Goal: Transaction & Acquisition: Purchase product/service

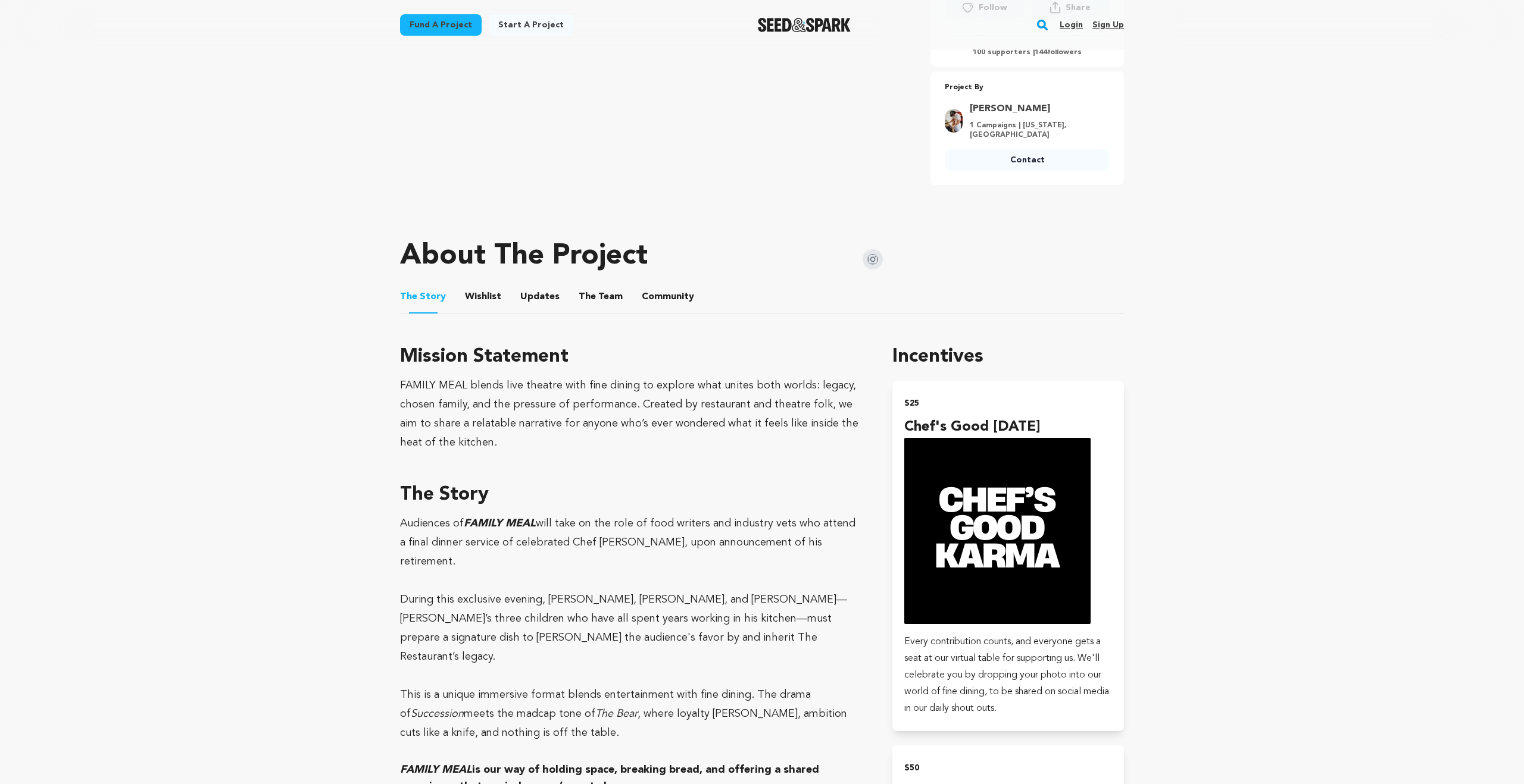
scroll to position [373, 0]
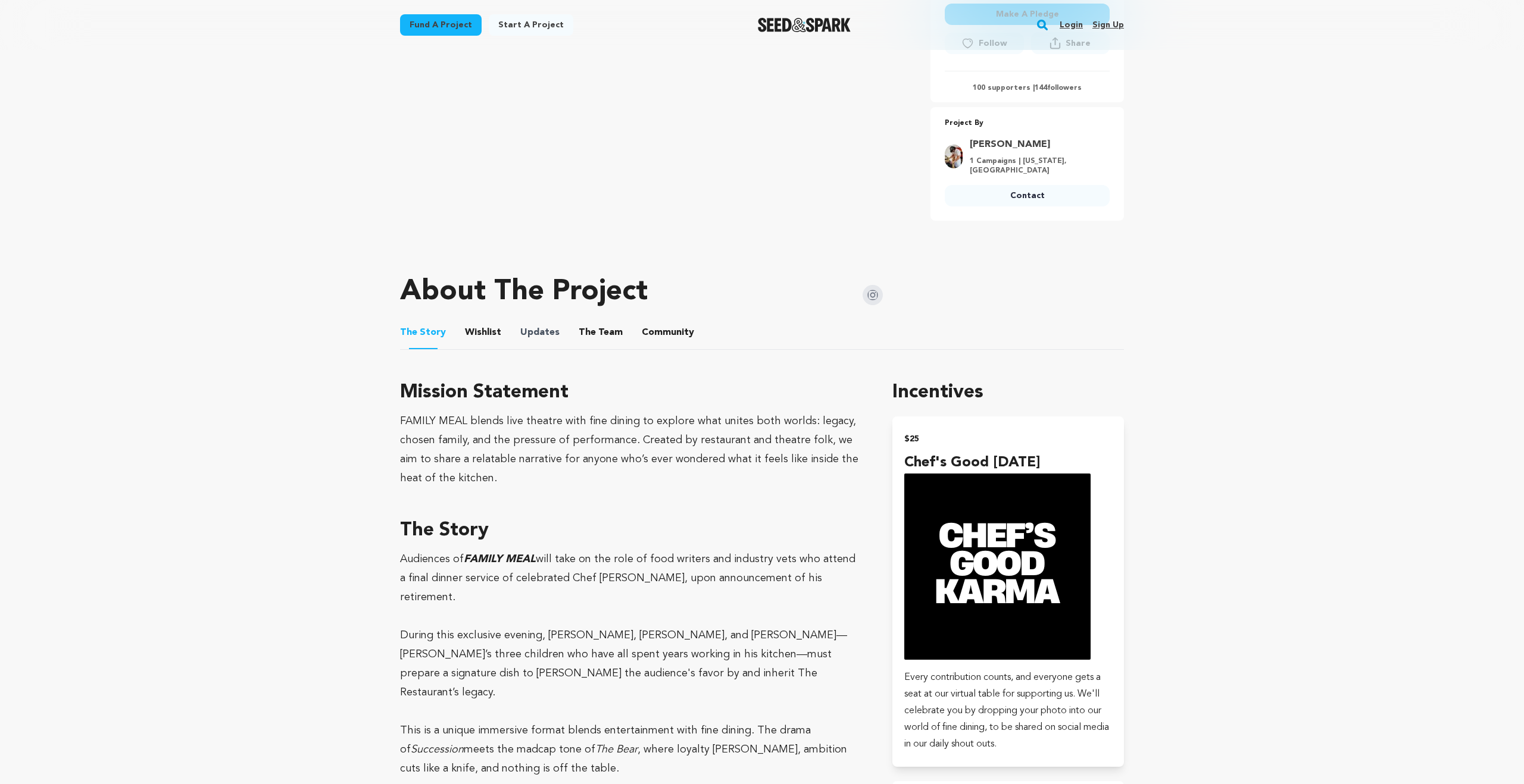
click at [520, 334] on span "Updates" at bounding box center [540, 332] width 39 height 14
click at [538, 335] on button "Updates" at bounding box center [540, 335] width 29 height 29
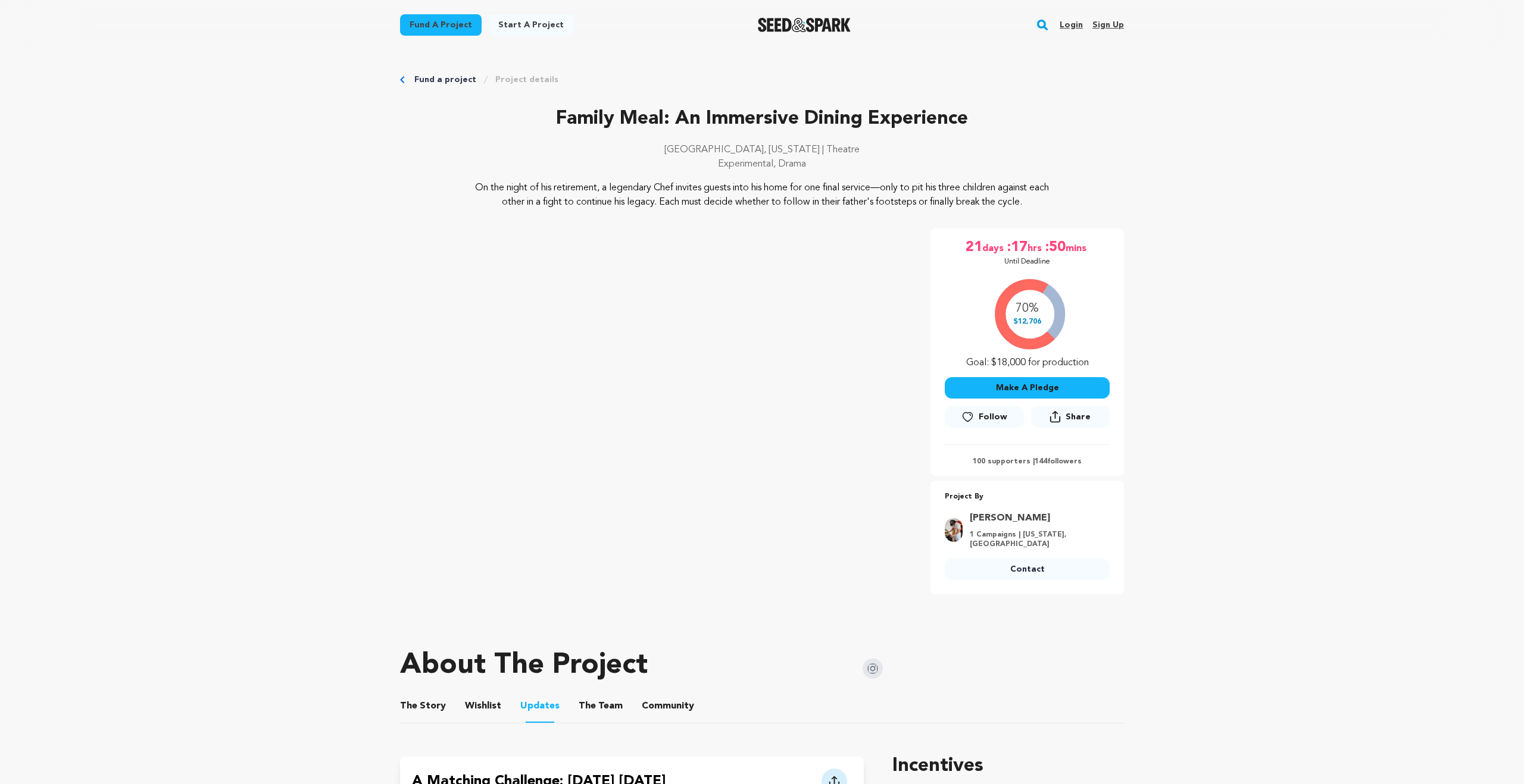
click at [1006, 461] on p "100 supporters | 144 followers" at bounding box center [1027, 461] width 165 height 10
click at [1053, 457] on p "100 supporters | 144 followers" at bounding box center [1027, 461] width 165 height 10
click at [974, 391] on button "Make A Pledge" at bounding box center [1027, 388] width 165 height 21
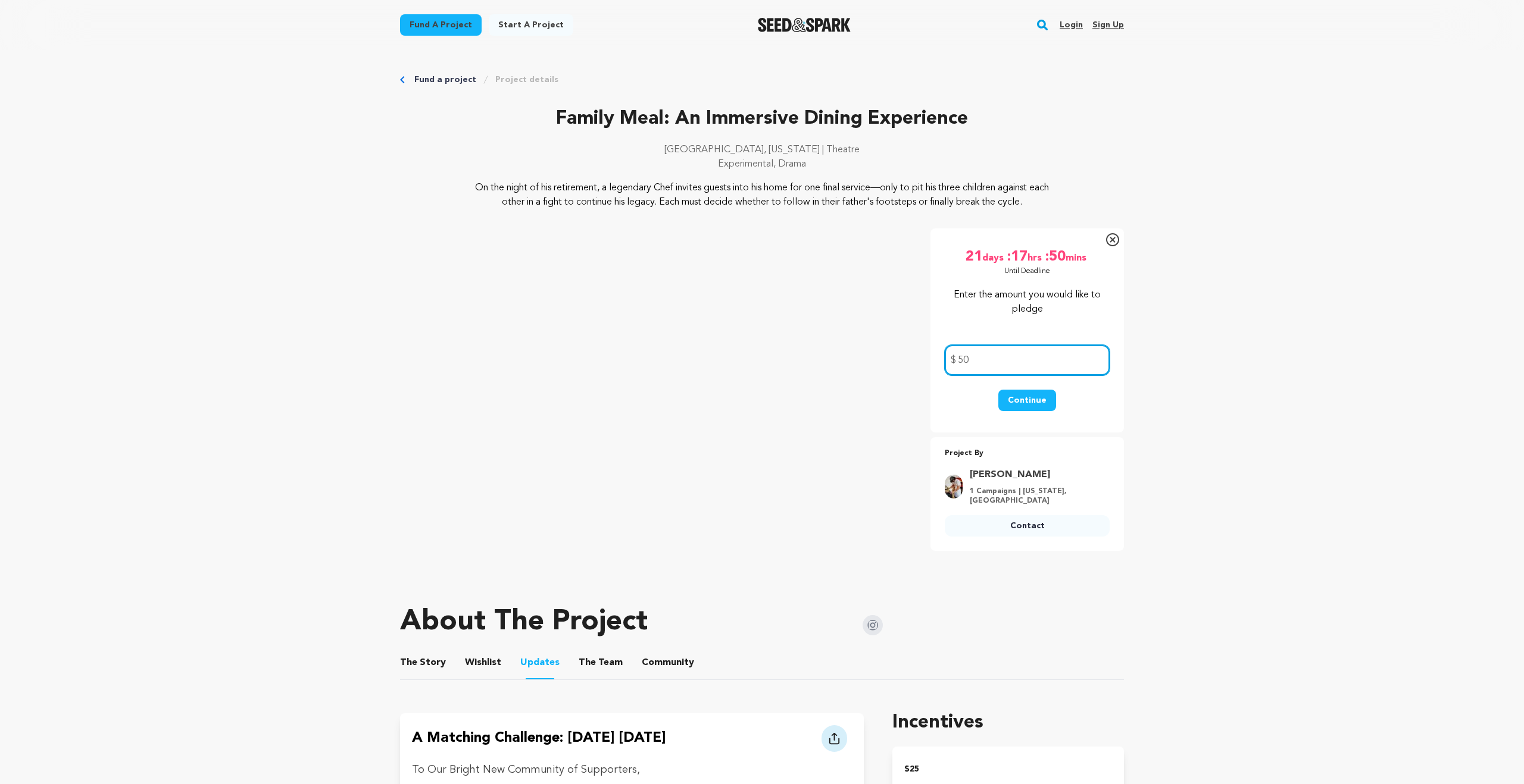
click at [991, 364] on input "50" at bounding box center [1027, 361] width 165 height 30
type input "50"
click at [1031, 408] on button "Continue" at bounding box center [1027, 400] width 58 height 21
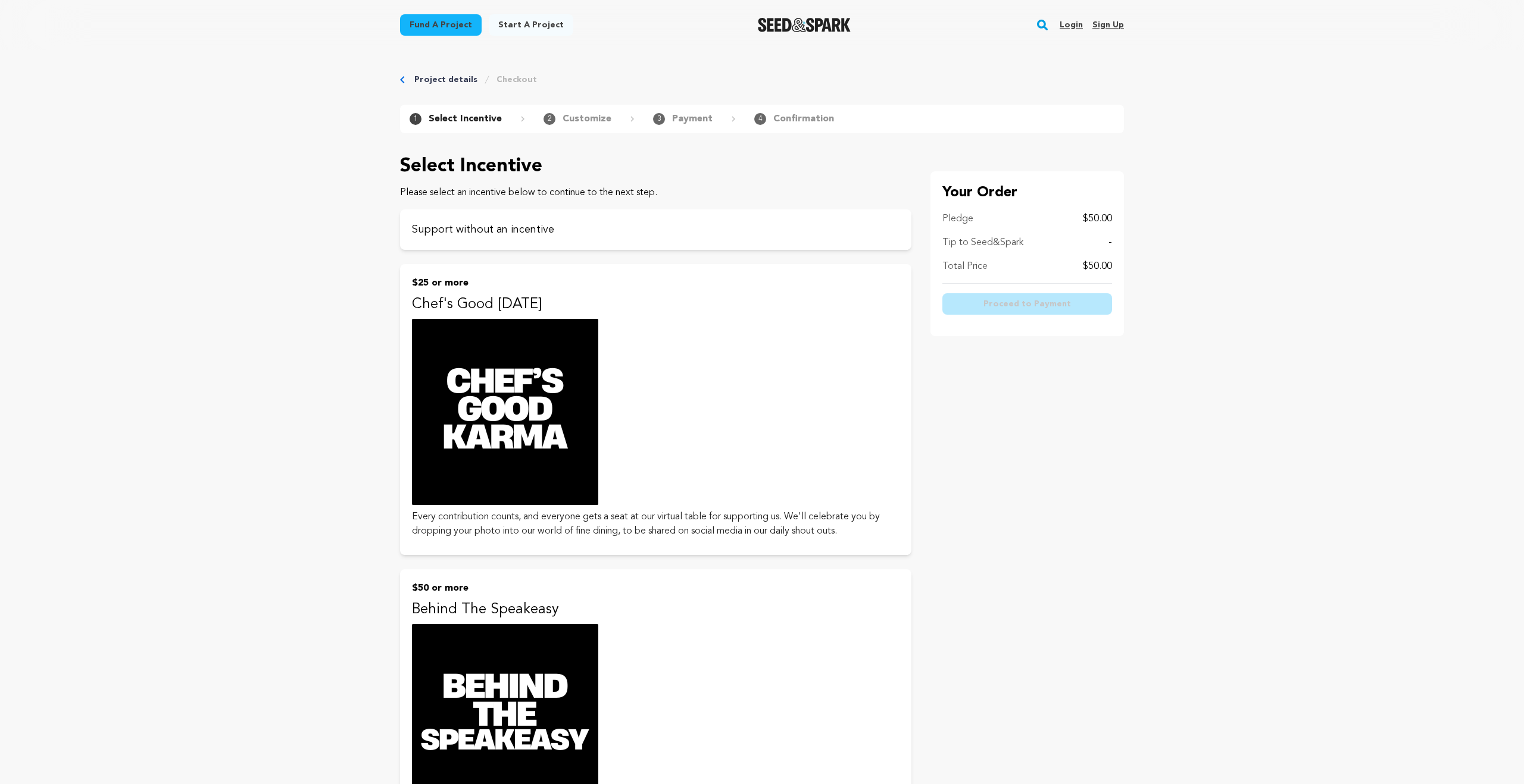
drag, startPoint x: 0, startPoint y: 0, endPoint x: 994, endPoint y: 364, distance: 1058.6
click at [994, 364] on div "Your Order Pledge $50.00 Tip to Seed&Spark - Total Price $50.00 Proceed to Paym…" at bounding box center [1027, 523] width 194 height 703
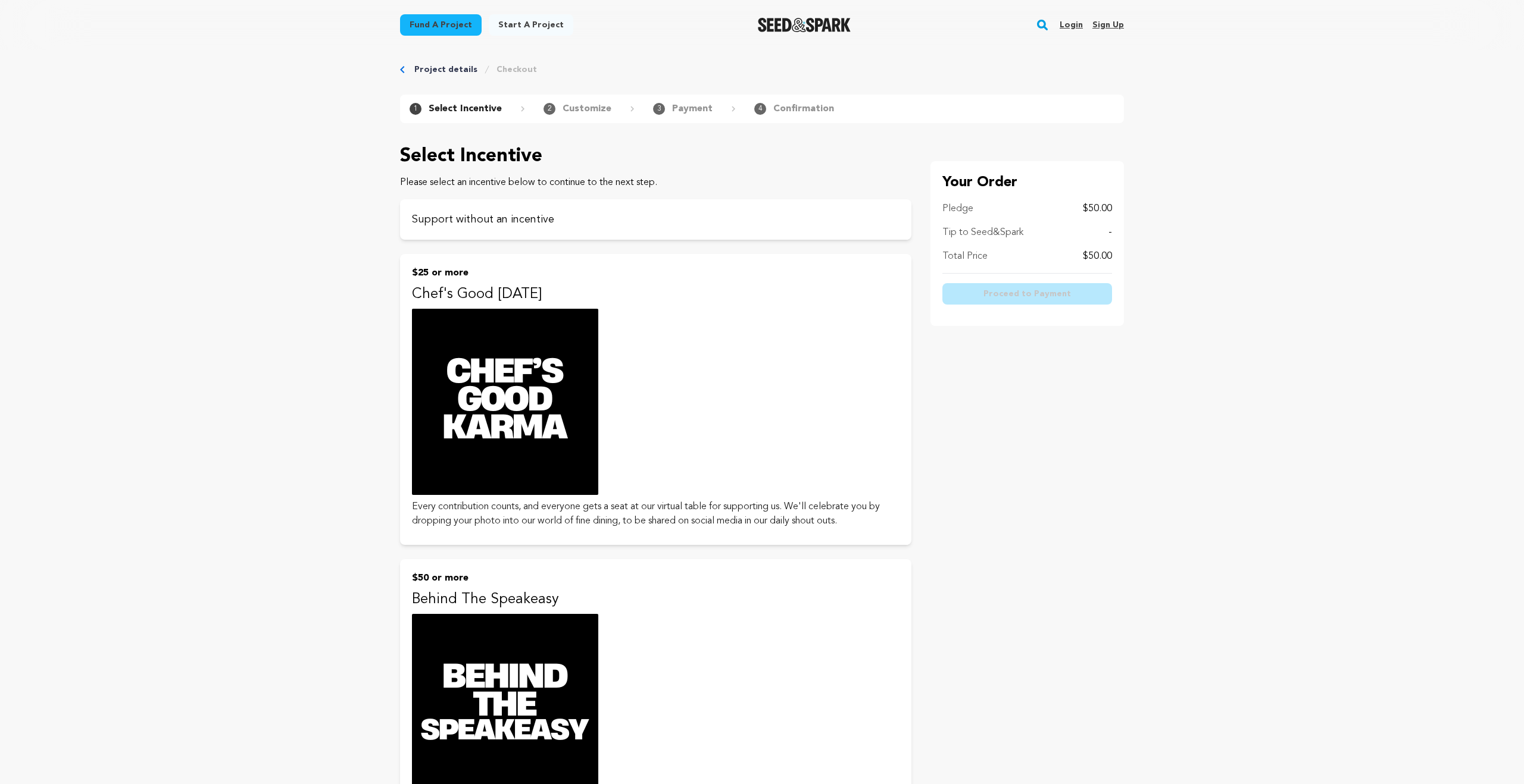
scroll to position [11, 0]
click at [948, 242] on div "Pledge $50.00 Tip to Seed&Spark - Total Price $50.00" at bounding box center [1027, 237] width 169 height 72
click at [557, 208] on div "Support without an incentive" at bounding box center [655, 219] width 511 height 40
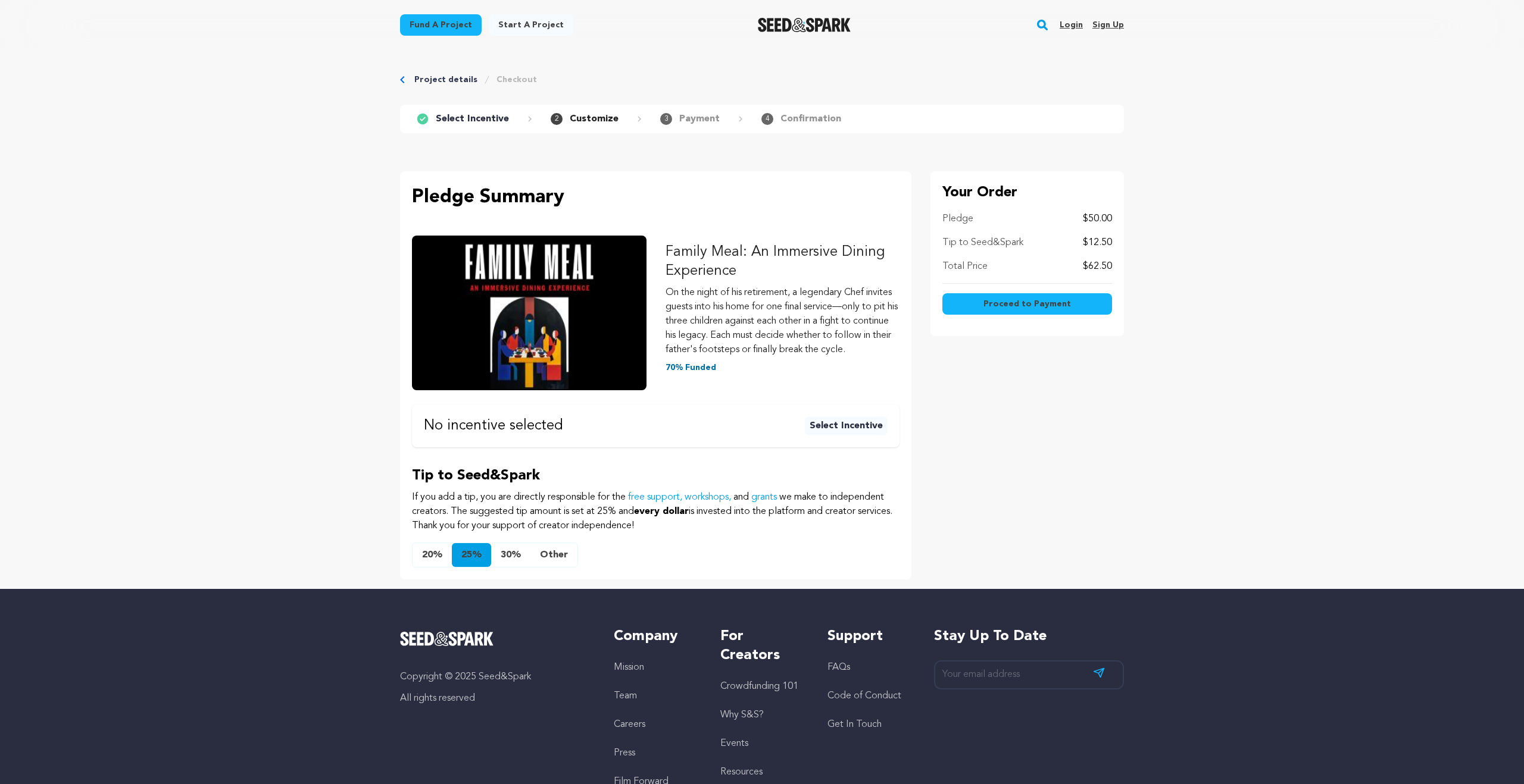
click at [483, 125] on p "Select Incentive" at bounding box center [472, 118] width 73 height 14
click at [485, 112] on p "Select Incentive" at bounding box center [472, 118] width 73 height 14
click at [478, 120] on p "Select Incentive" at bounding box center [472, 118] width 73 height 14
click at [525, 121] on span at bounding box center [524, 119] width 15 height 6
click at [481, 119] on p "Select Incentive" at bounding box center [472, 118] width 73 height 14
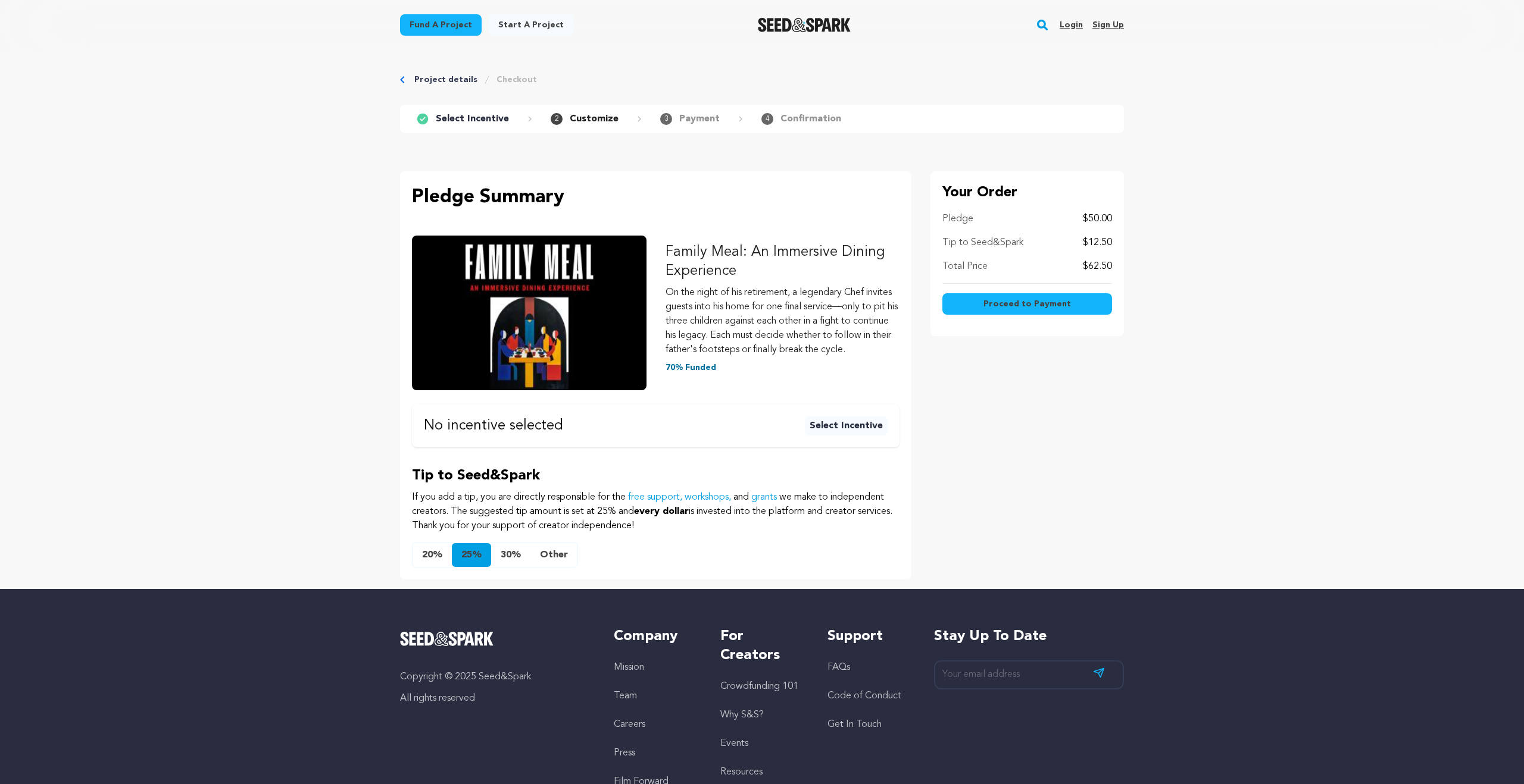
click at [559, 566] on button "Other" at bounding box center [554, 555] width 47 height 24
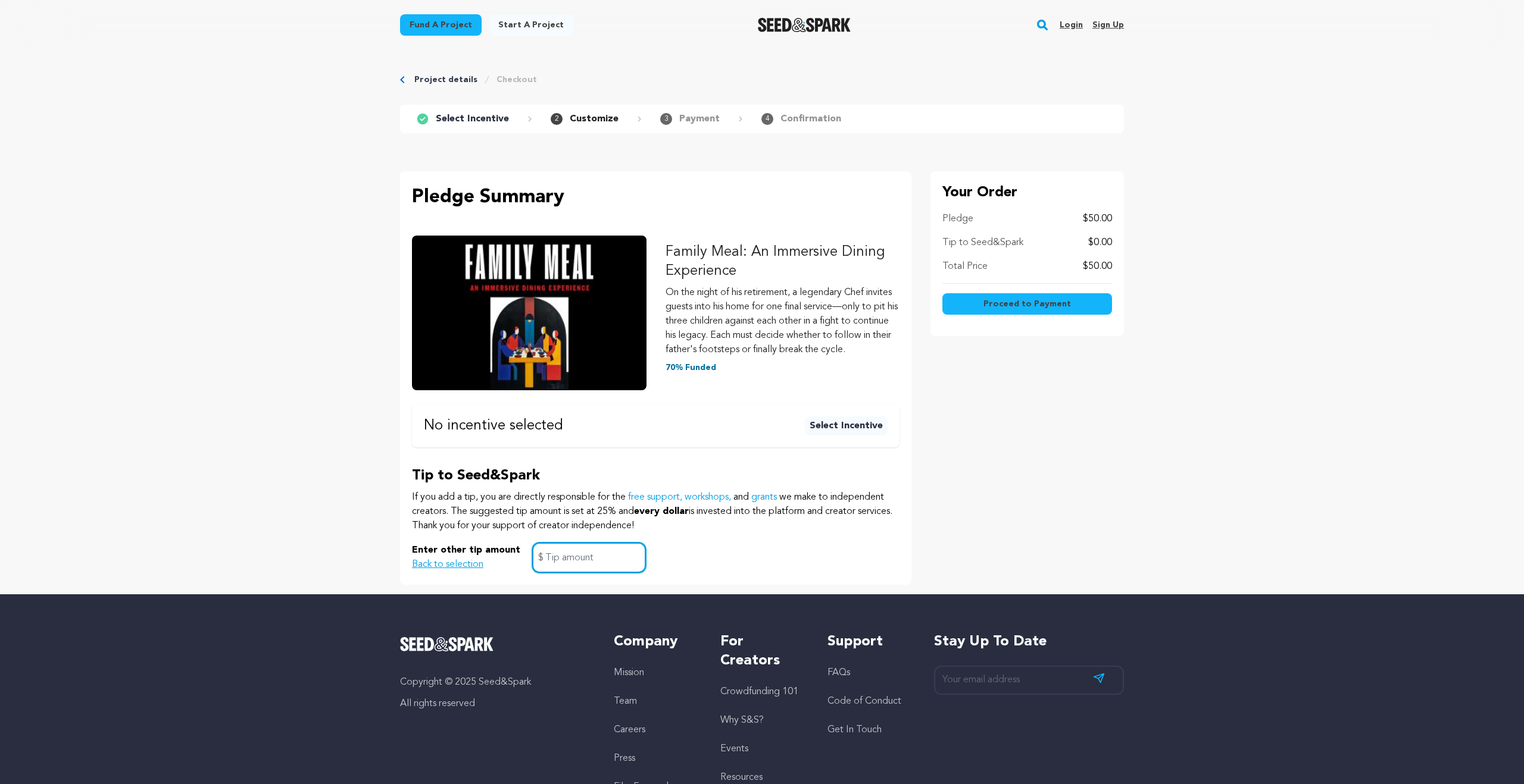
click at [559, 566] on input "text" at bounding box center [589, 558] width 114 height 30
type input "0.00"
click at [743, 555] on div "Tip to Seed&Spark If you add a tip, you are directly responsible for the free s…" at bounding box center [655, 520] width 487 height 106
click at [833, 436] on button "Select Incentive" at bounding box center [846, 426] width 83 height 19
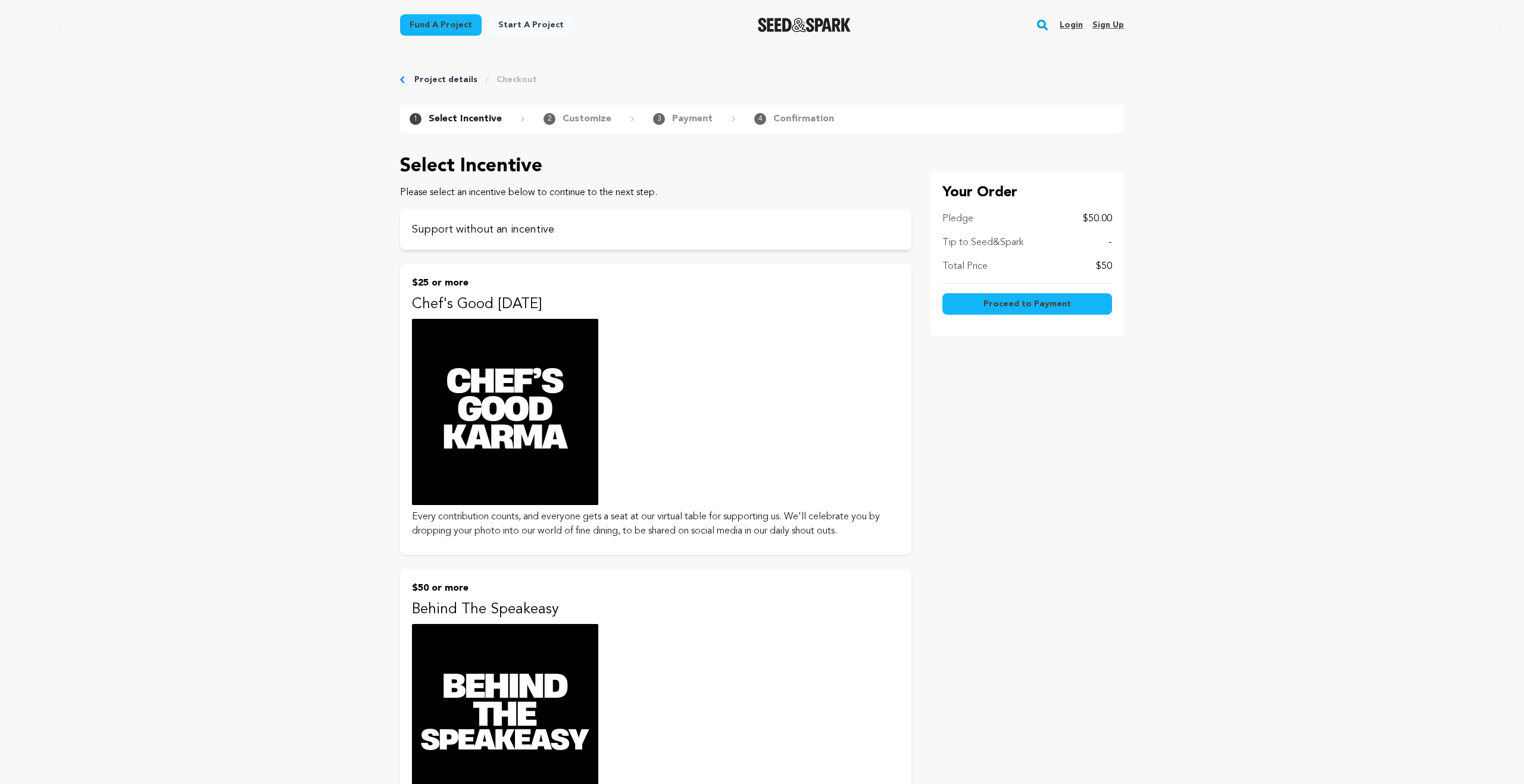
click at [774, 438] on button "$25 or more Chef's Good Karma Every contribution counts, and everyone gets a se…" at bounding box center [655, 409] width 511 height 291
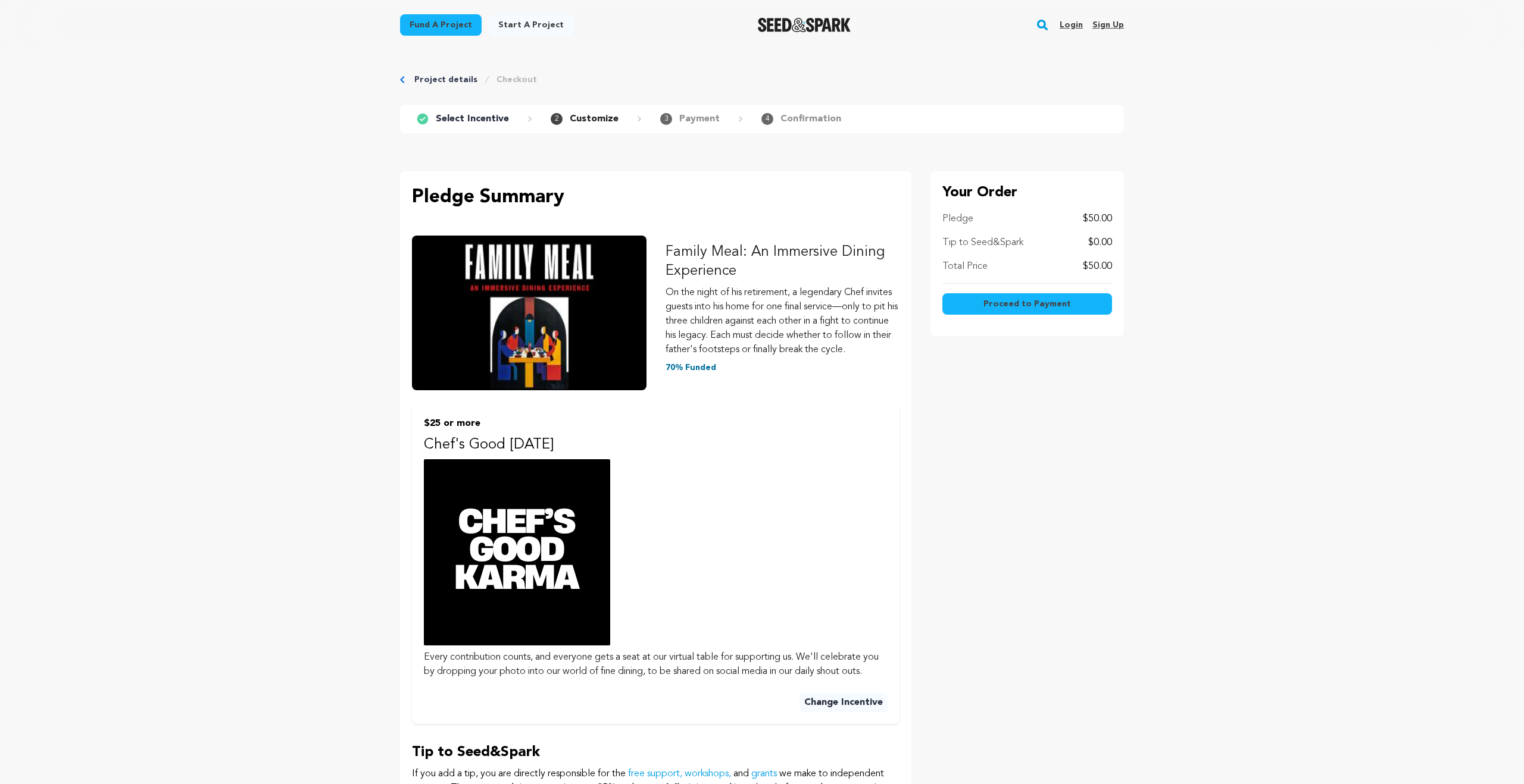
click at [1009, 303] on span "Proceed to Payment" at bounding box center [1027, 304] width 87 height 12
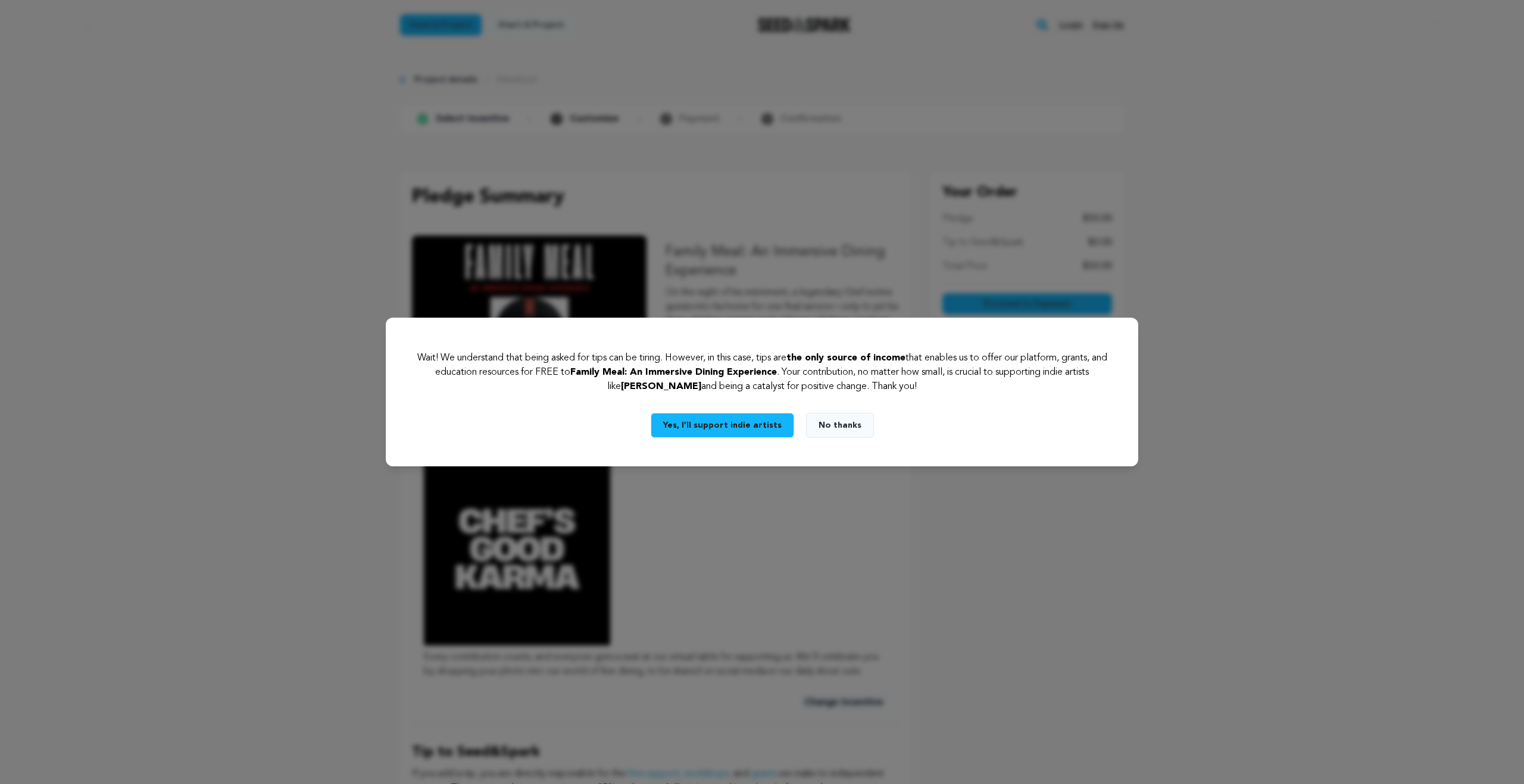
click at [734, 427] on button "Yes, I’ll support indie artists" at bounding box center [722, 425] width 144 height 25
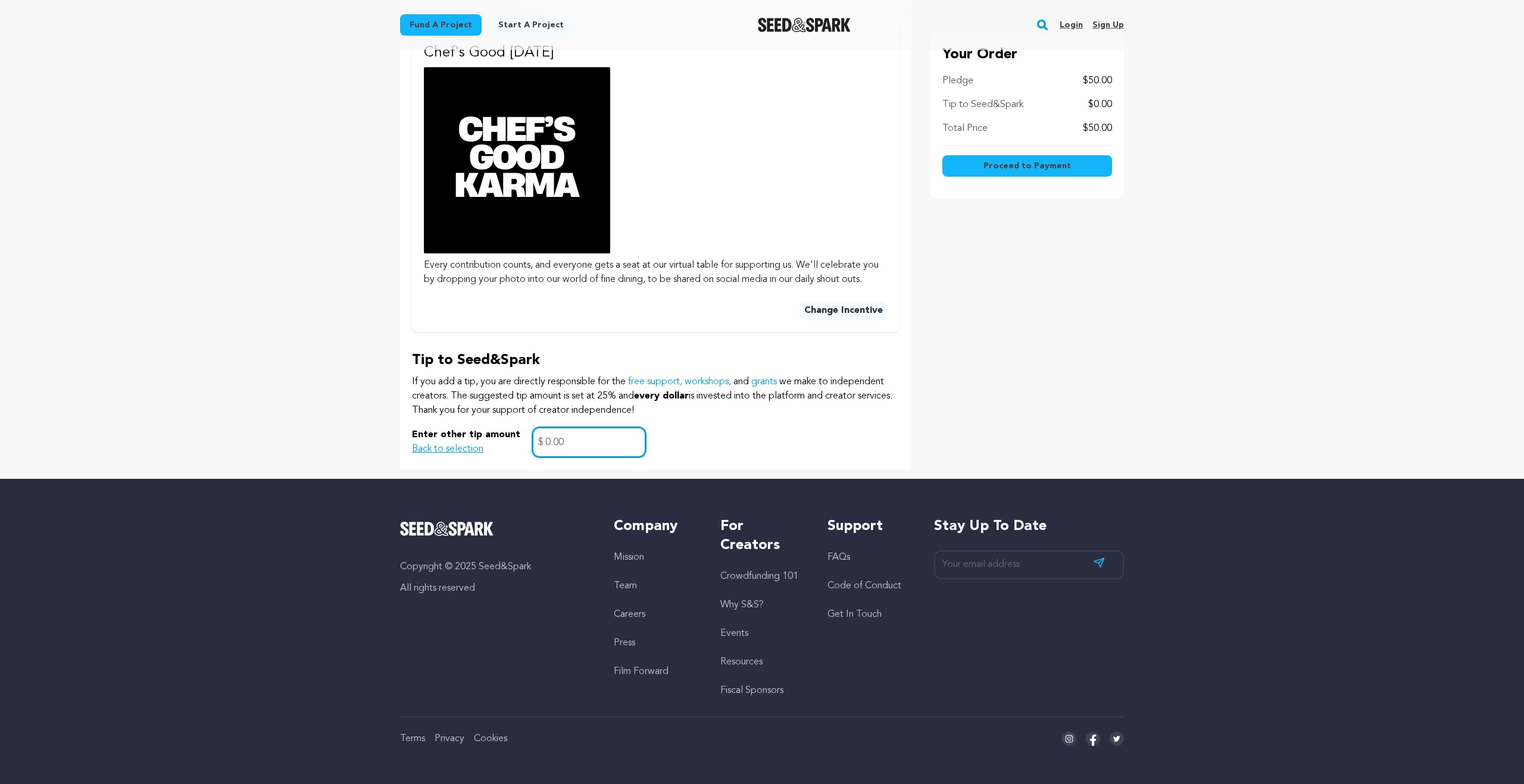
scroll to position [401, 0]
click at [1032, 176] on button "Proceed to Payment" at bounding box center [1027, 166] width 169 height 21
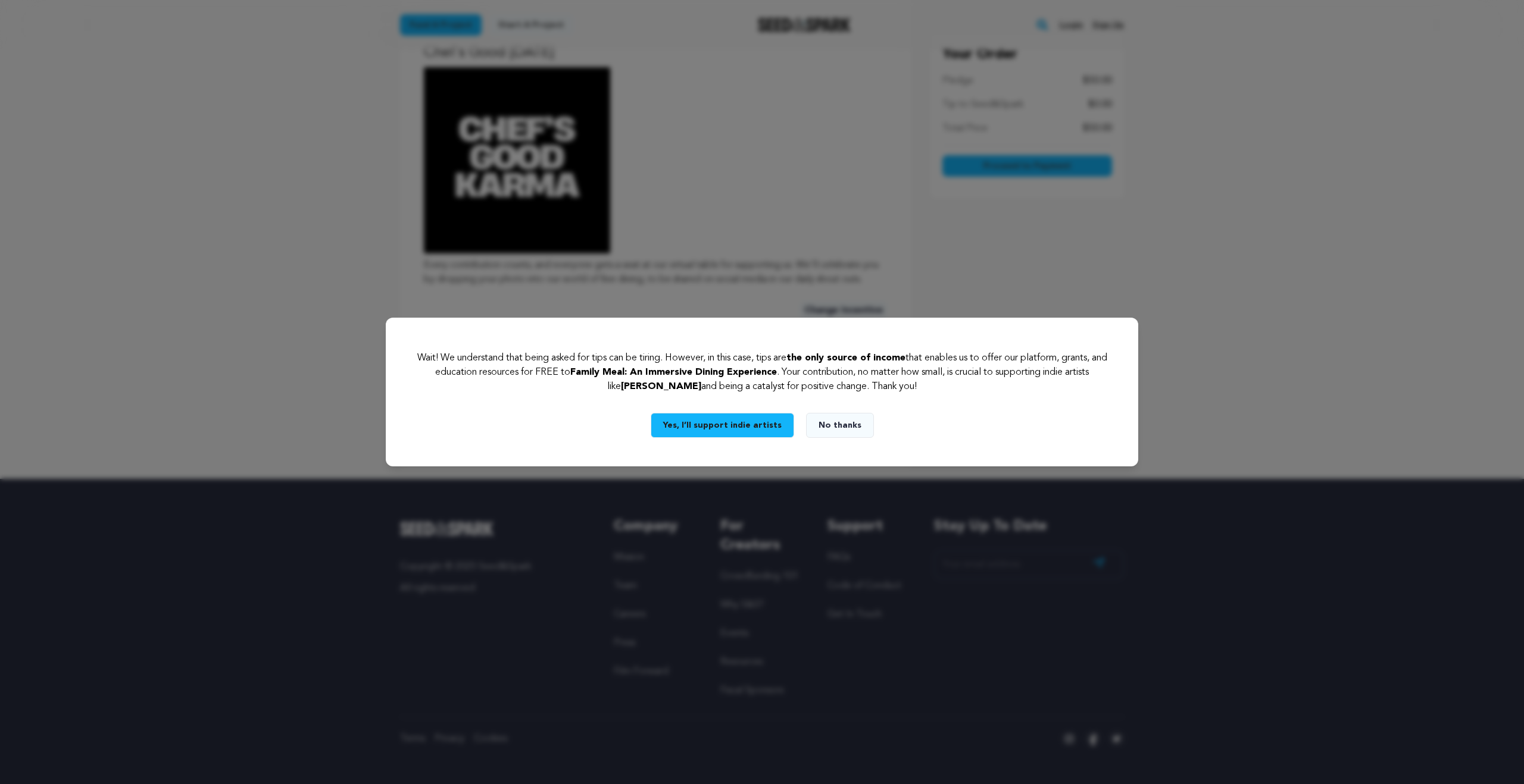
click at [835, 427] on button "No thanks" at bounding box center [839, 425] width 68 height 25
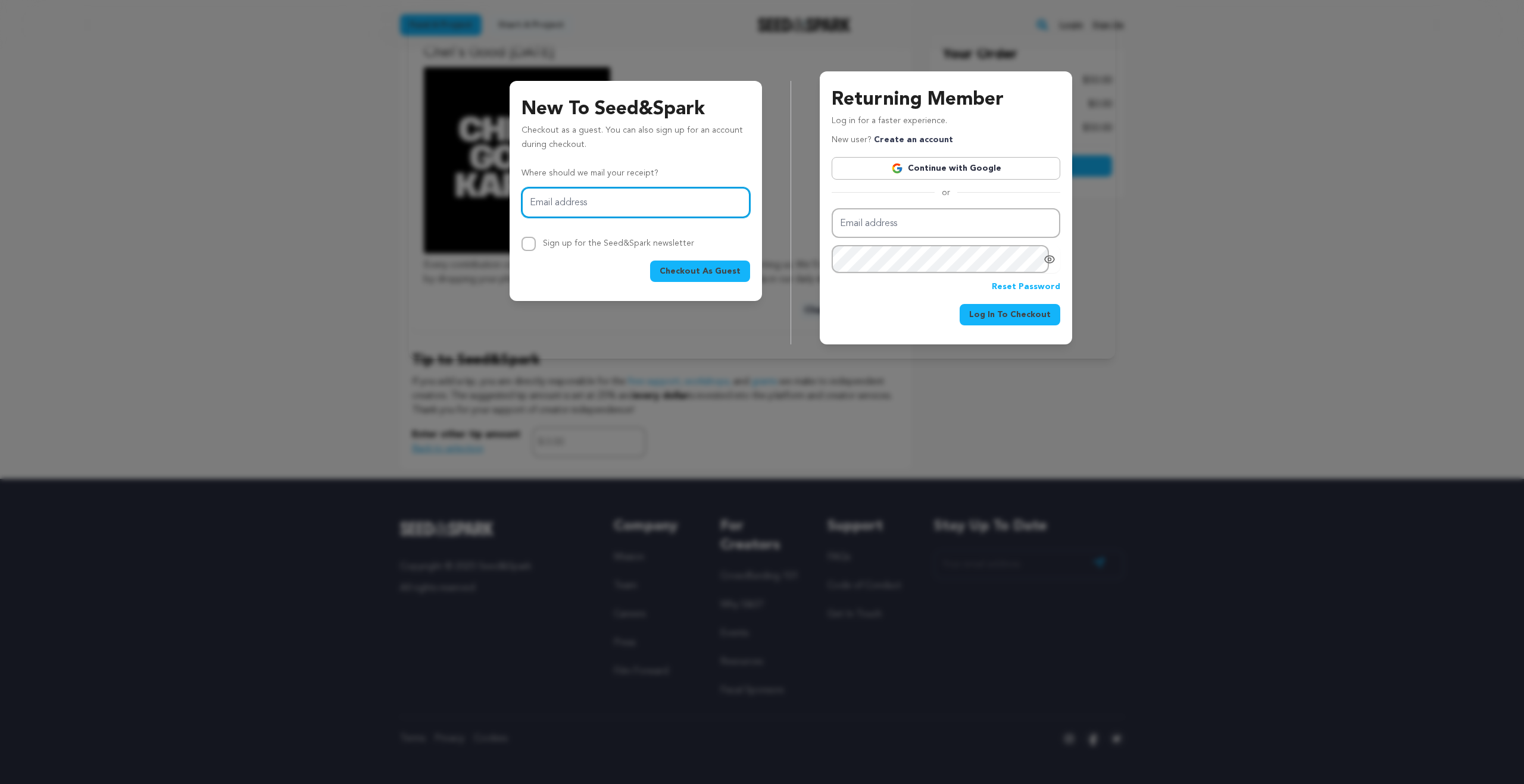
click at [665, 210] on input "Email address" at bounding box center [636, 203] width 229 height 30
type input "alecwhendo@gmail.com"
click at [696, 276] on span "Checkout As Guest" at bounding box center [699, 272] width 81 height 12
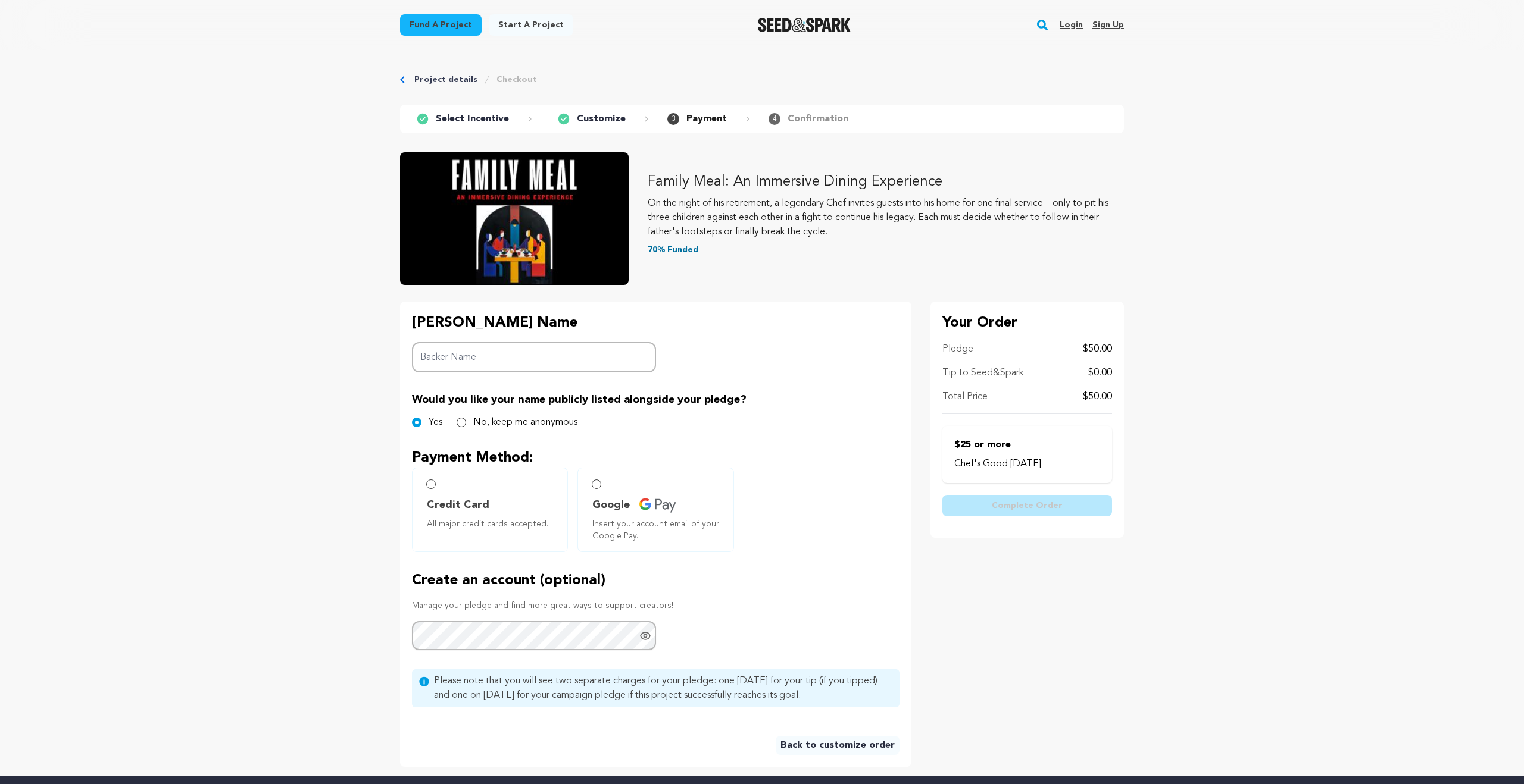
click at [551, 360] on input "Backer Name" at bounding box center [533, 357] width 244 height 30
type input "Alec Henderson"
click at [434, 483] on input "Credit Card All major credit cards accepted." at bounding box center [431, 484] width 10 height 10
radio input "false"
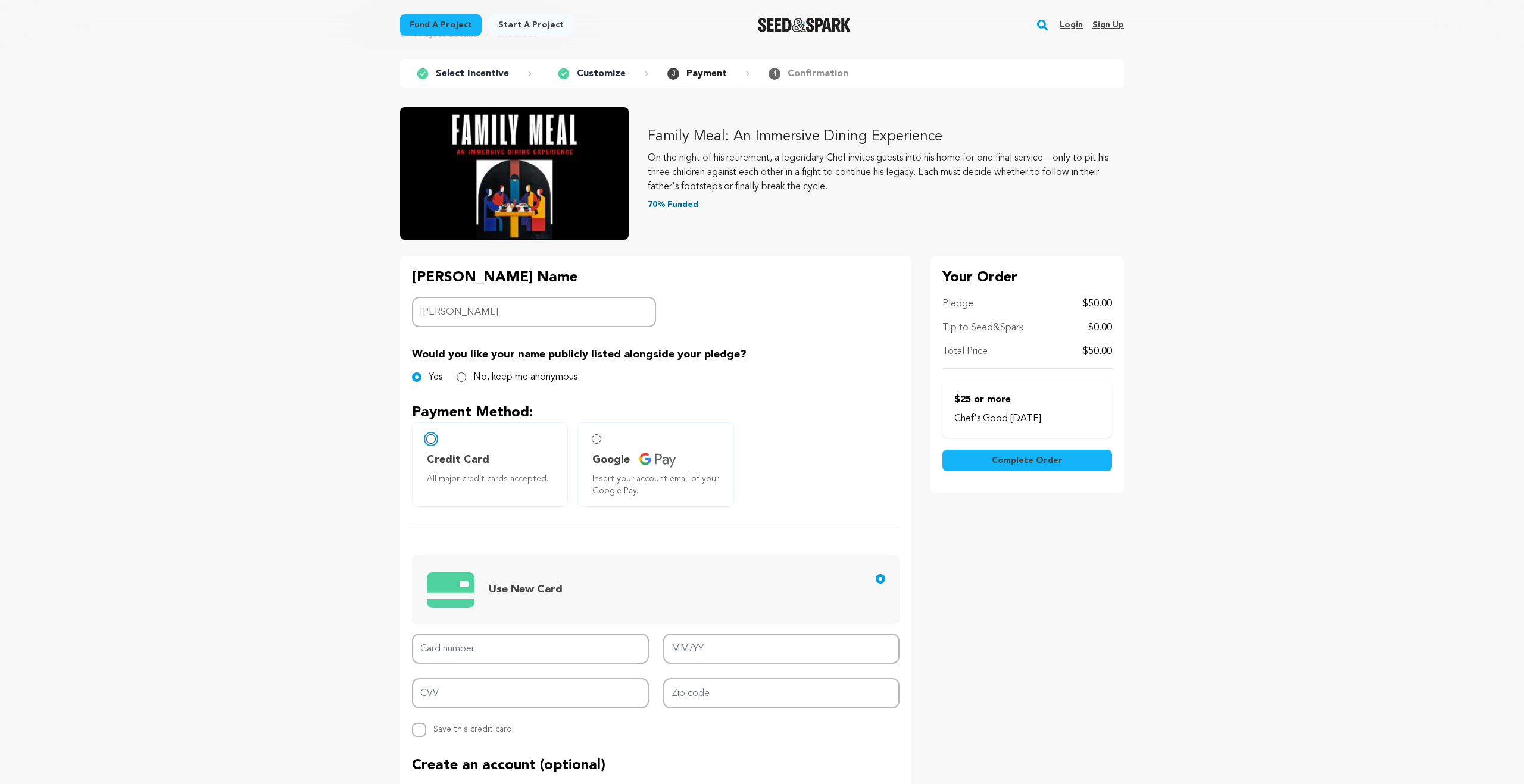
scroll to position [48, 0]
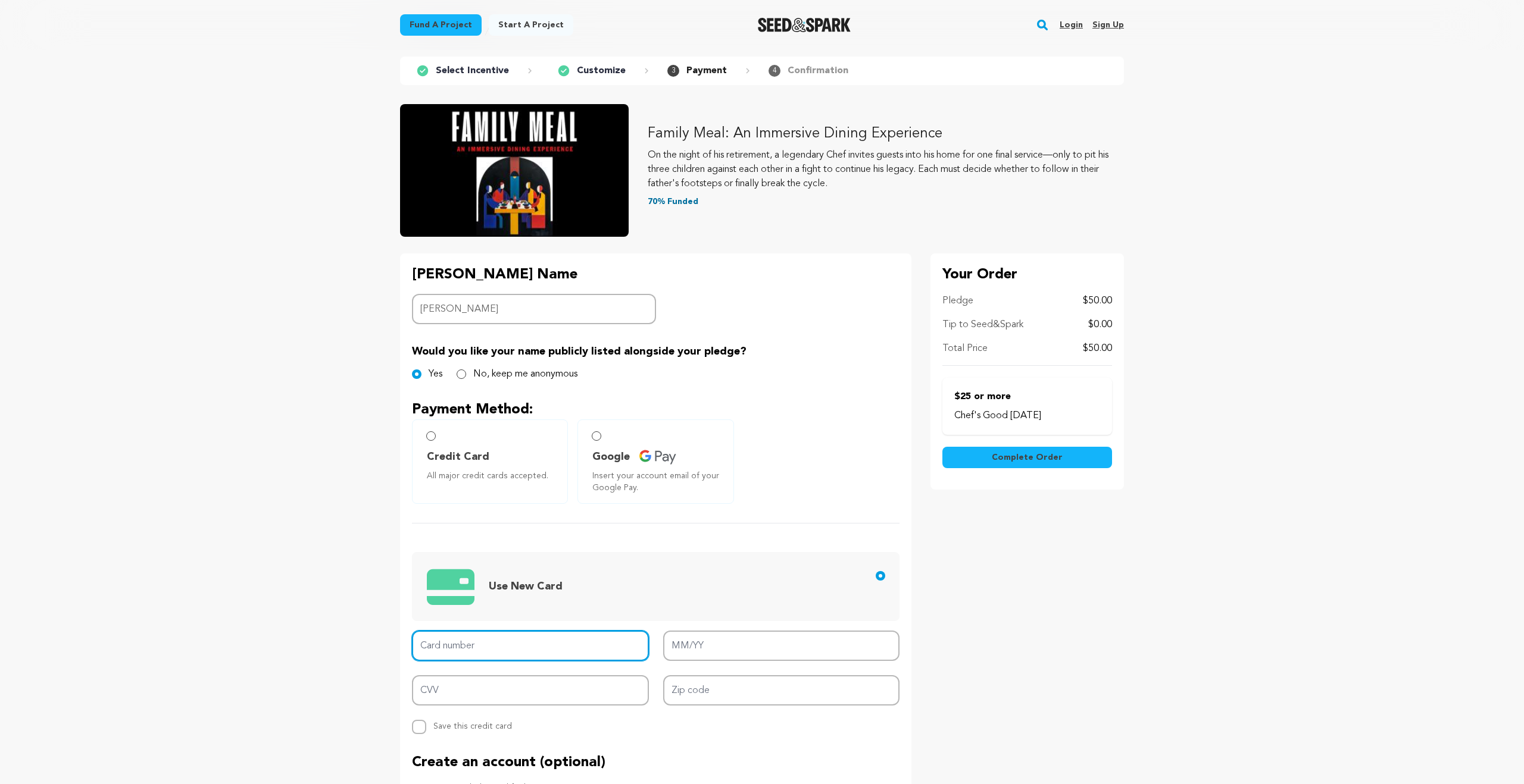
click at [474, 644] on input "Card number" at bounding box center [530, 646] width 237 height 30
type input "4815 8203 7836 5967"
type input "08/28"
type input "164"
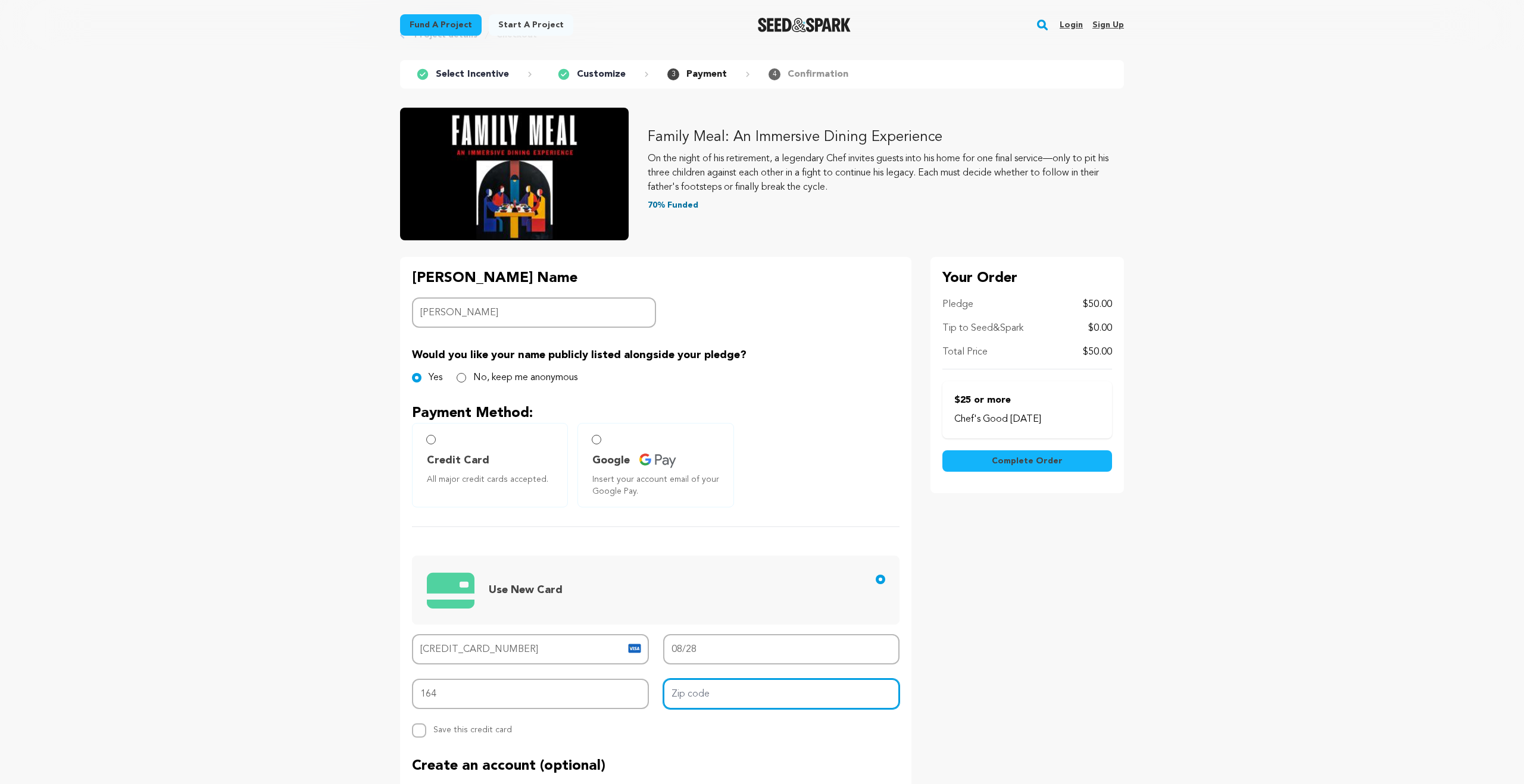
click at [714, 690] on input "Zip code" at bounding box center [781, 694] width 237 height 30
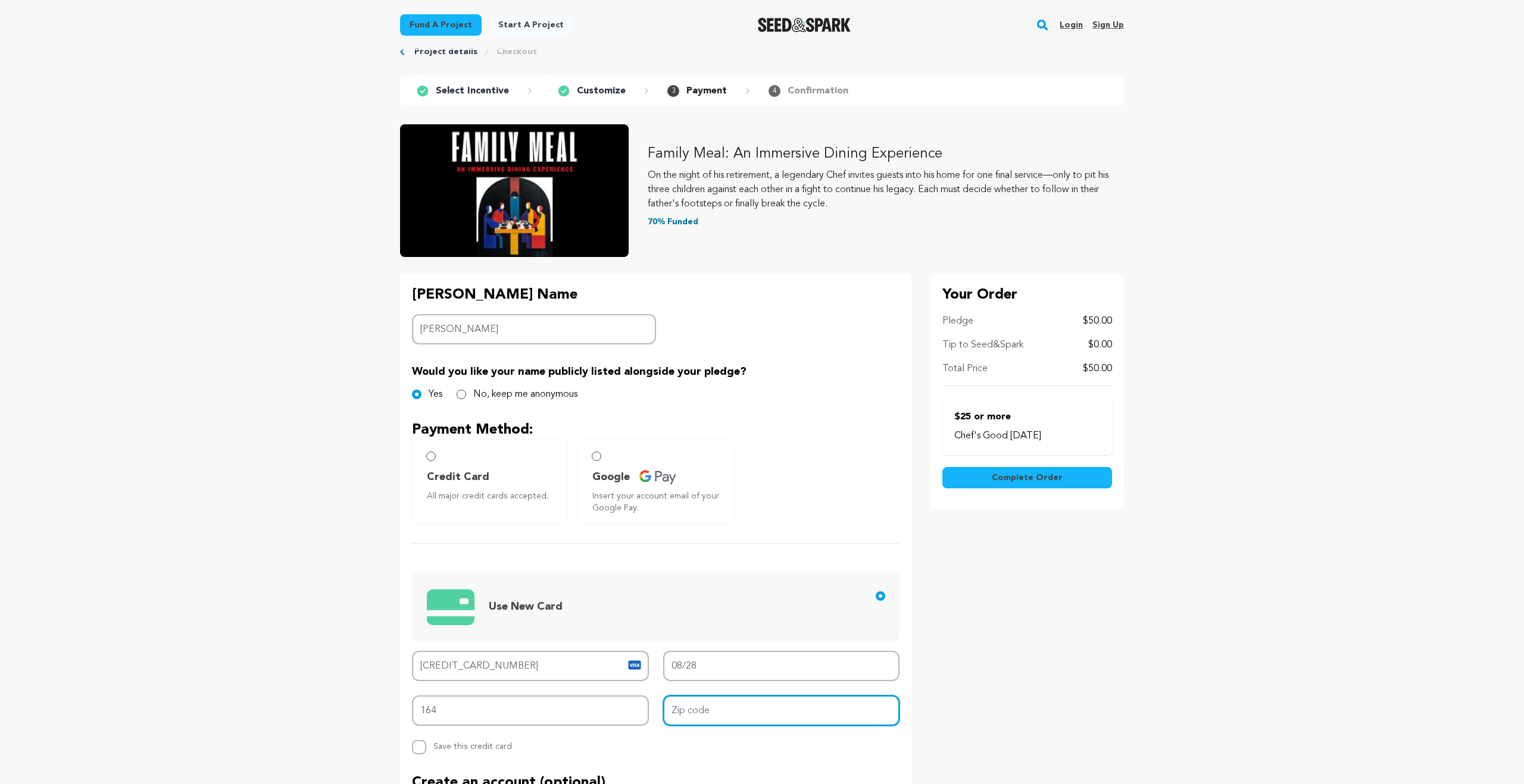
scroll to position [24, 0]
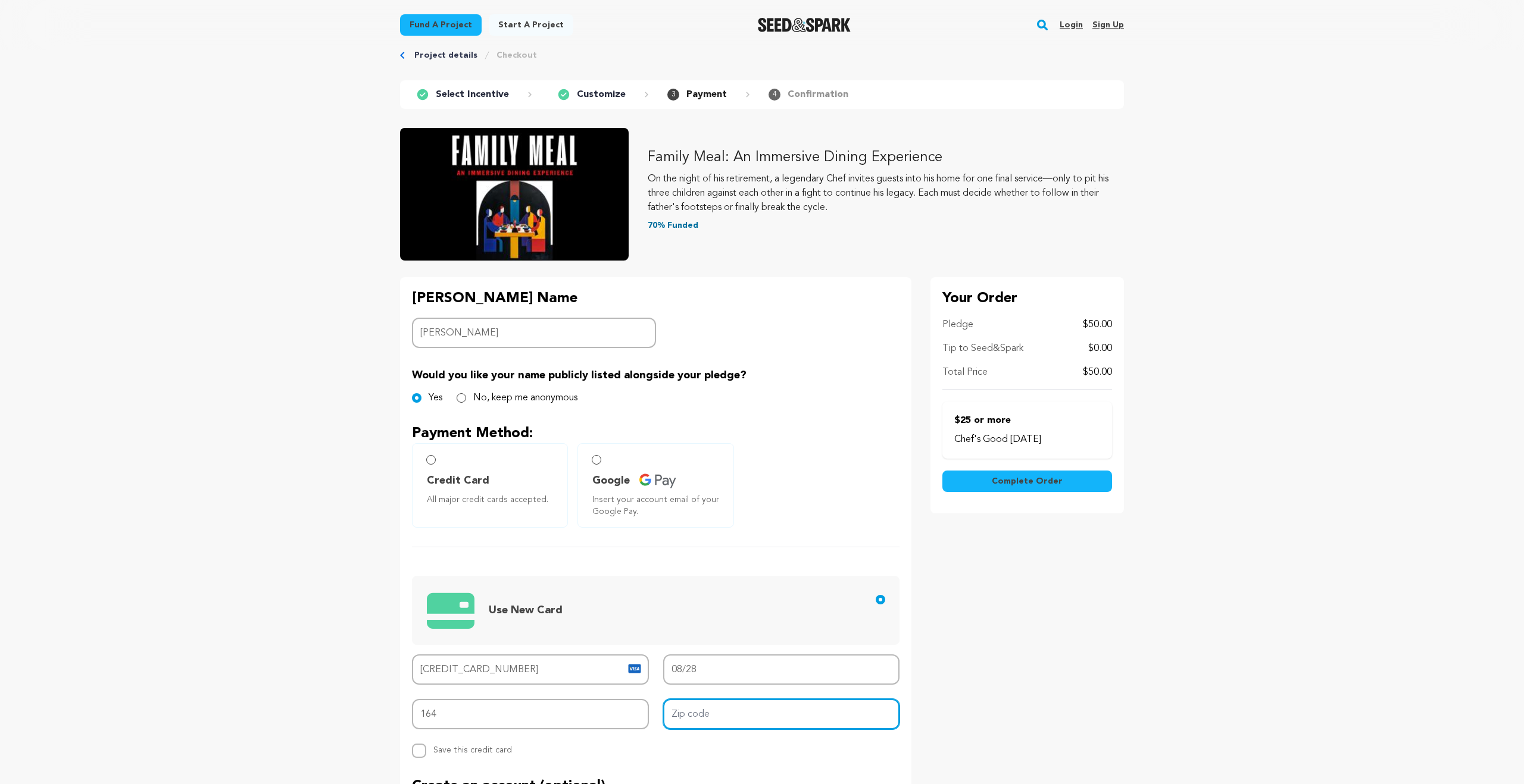
type input "90017"
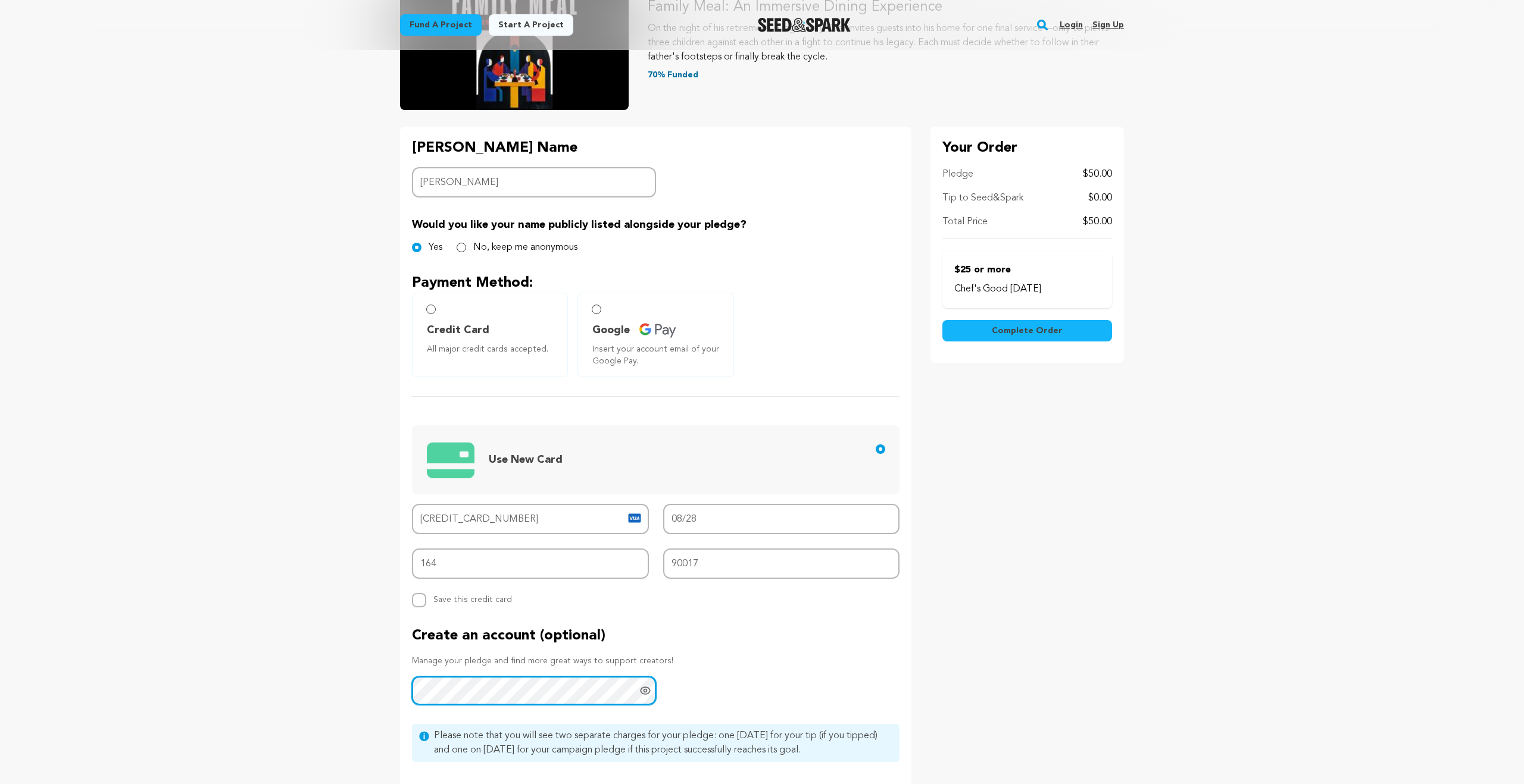
scroll to position [175, 0]
click at [812, 641] on p "Create an account (optional)" at bounding box center [655, 636] width 487 height 19
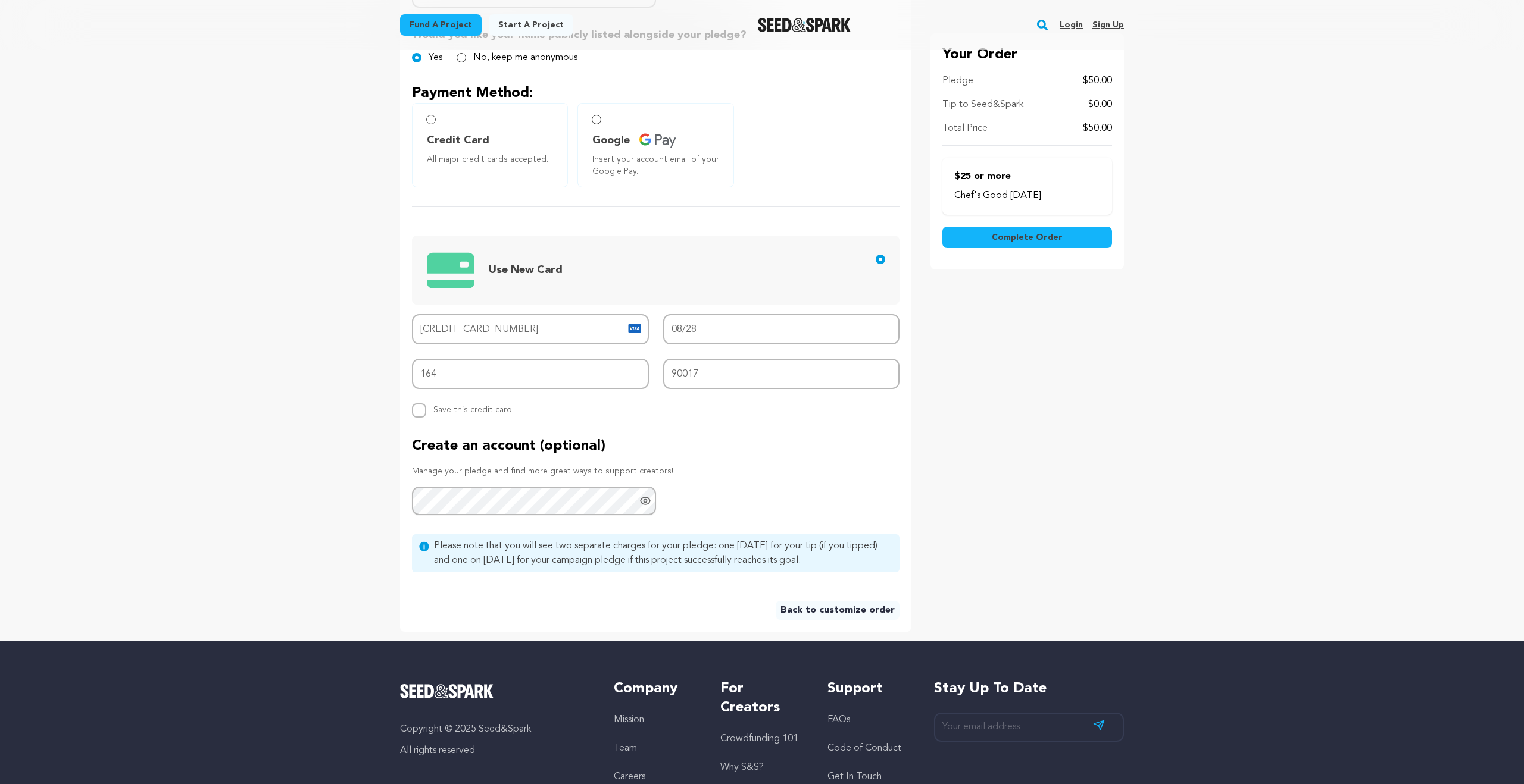
scroll to position [527, 0]
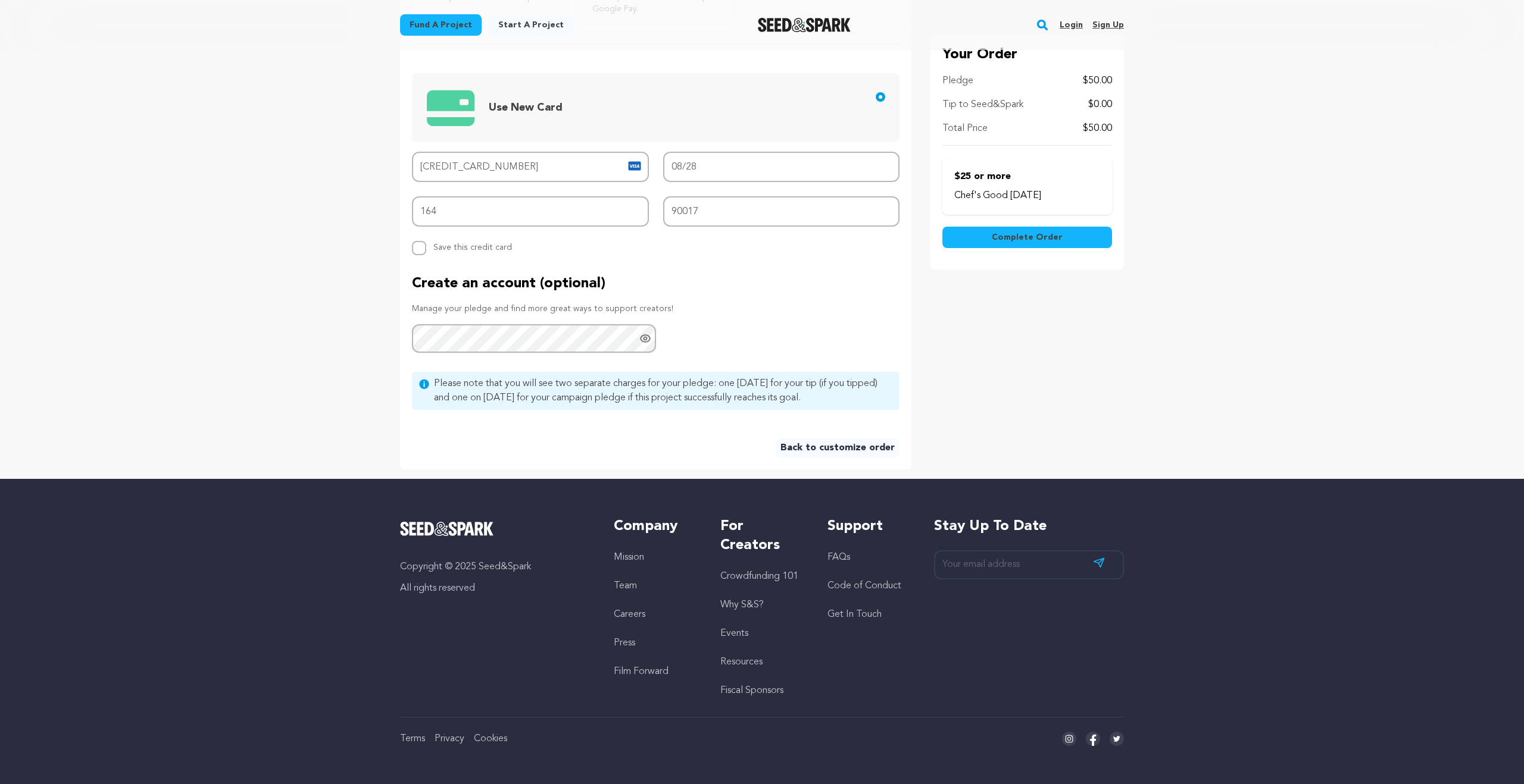
click at [1023, 230] on button "Complete Order" at bounding box center [1027, 238] width 169 height 21
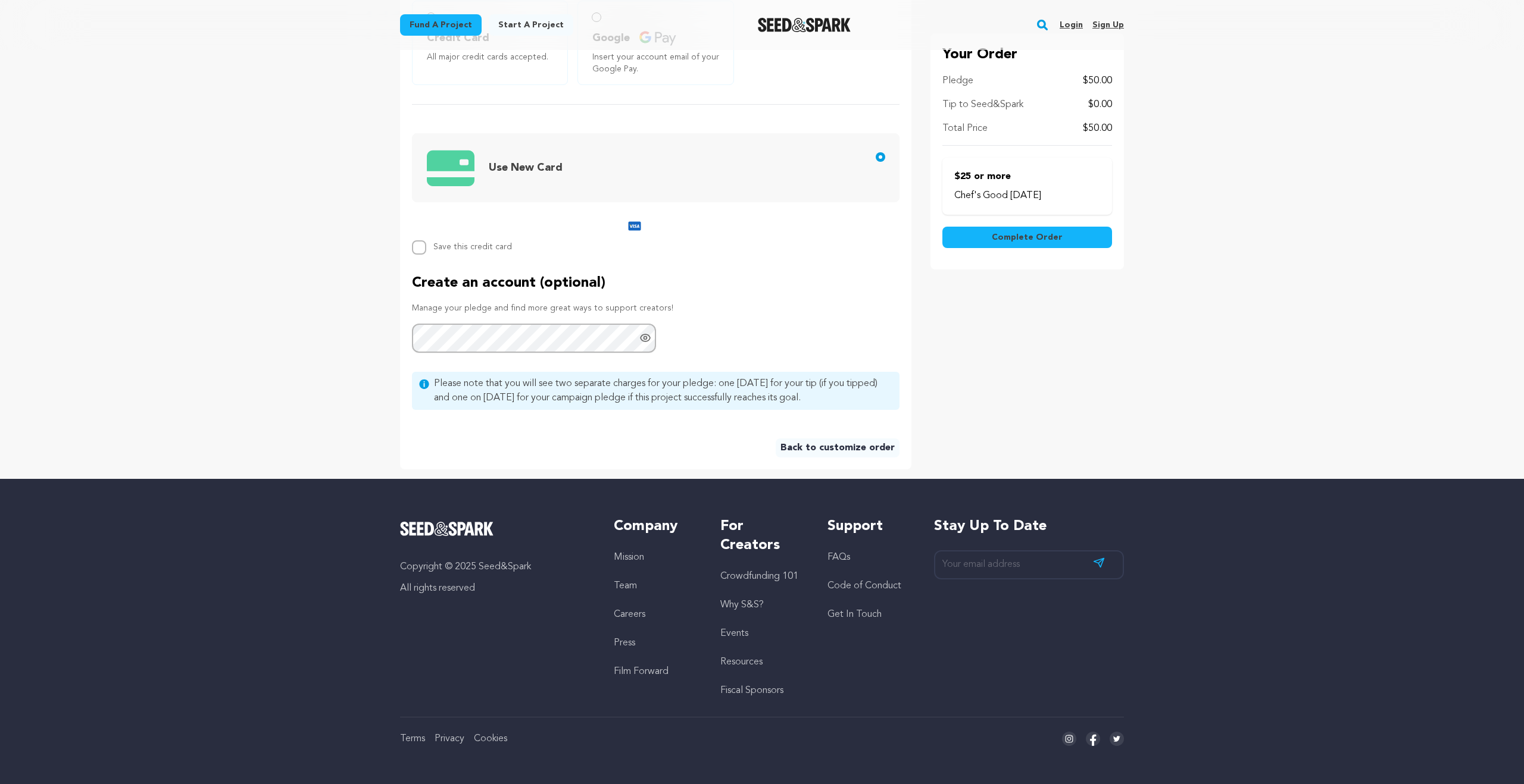
scroll to position [467, 0]
